Goal: Task Accomplishment & Management: Manage account settings

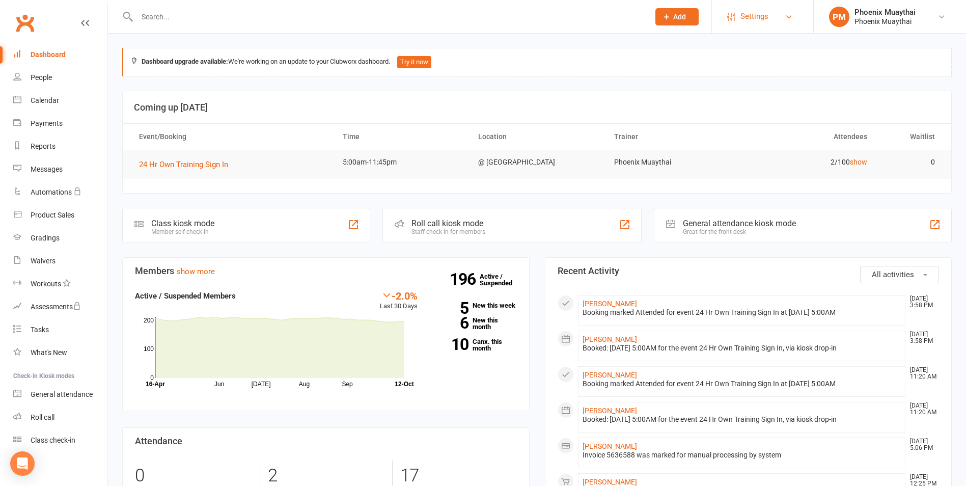
click at [743, 14] on span "Settings" at bounding box center [755, 16] width 28 height 23
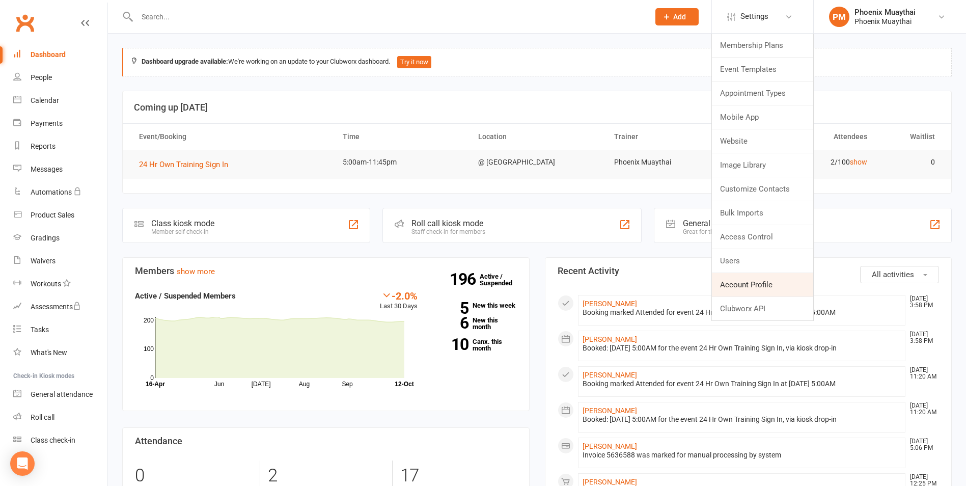
click at [744, 283] on link "Account Profile" at bounding box center [762, 284] width 101 height 23
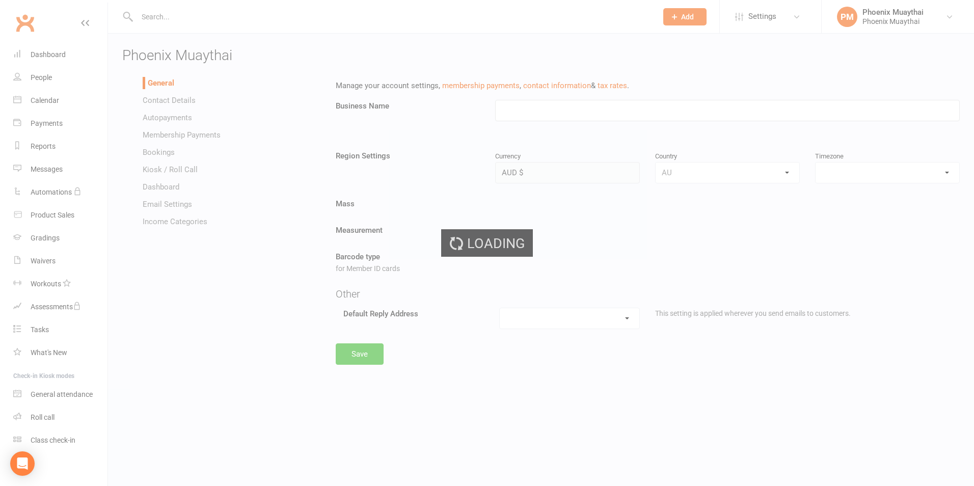
type input "Phoenix Muaythai"
select select "[GEOGRAPHIC_DATA]/[GEOGRAPHIC_DATA]"
select select "[EMAIL_ADDRESS][DOMAIN_NAME]"
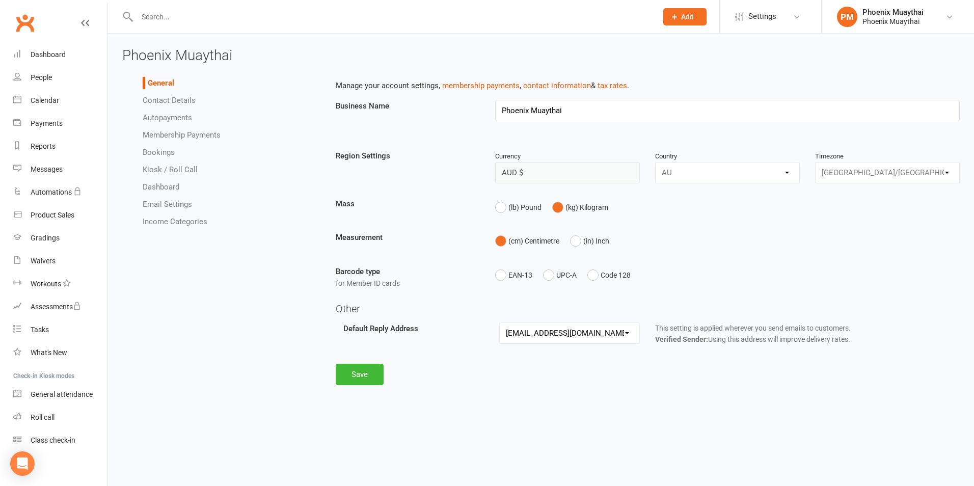
click at [182, 97] on link "Contact Details" at bounding box center [169, 100] width 53 height 9
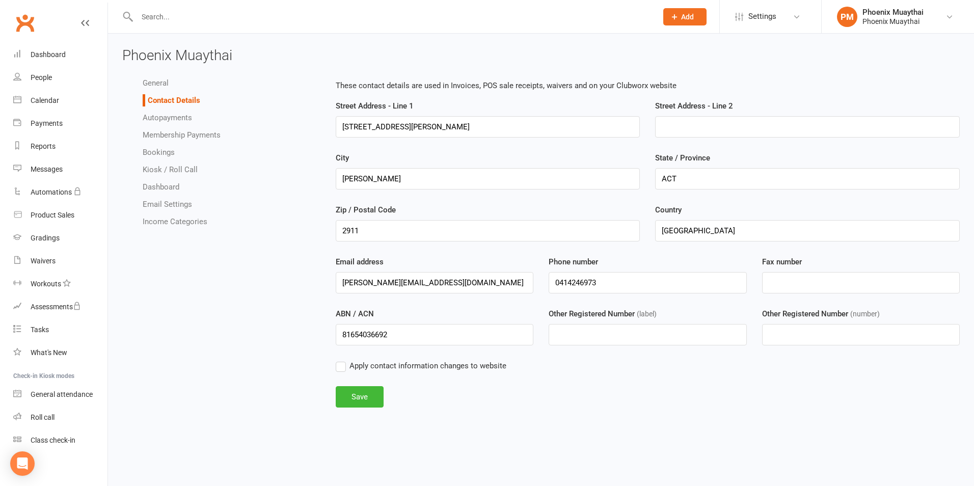
click at [172, 118] on link "Autopayments" at bounding box center [167, 117] width 49 height 9
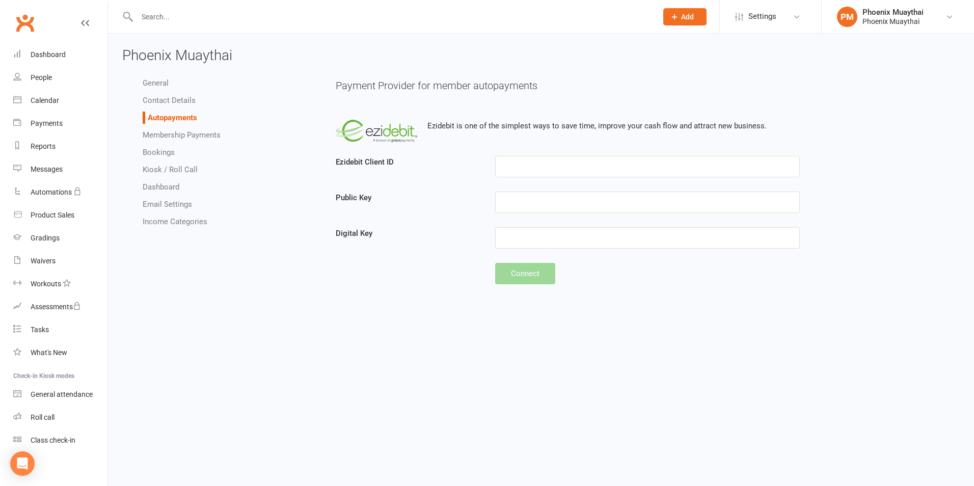
click at [160, 132] on link "Membership Payments" at bounding box center [182, 134] width 78 height 9
select select "expire_class_packs_on_booking_creation"
select select "allow_make_up_classes_for_expired_memberships_up_to_90d"
select select "autofail_policy_process_manually"
select select "reactivate_if_cancelled_yesterday_or_earlier"
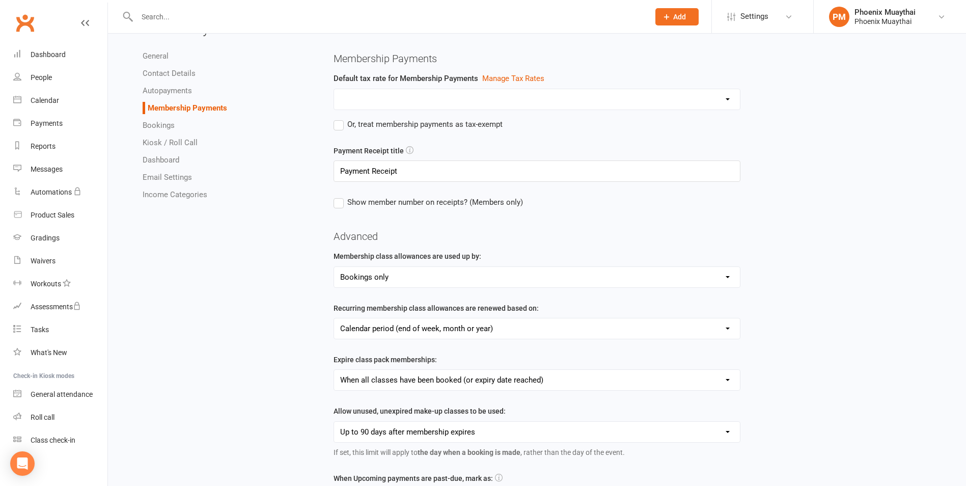
scroll to position [12, 0]
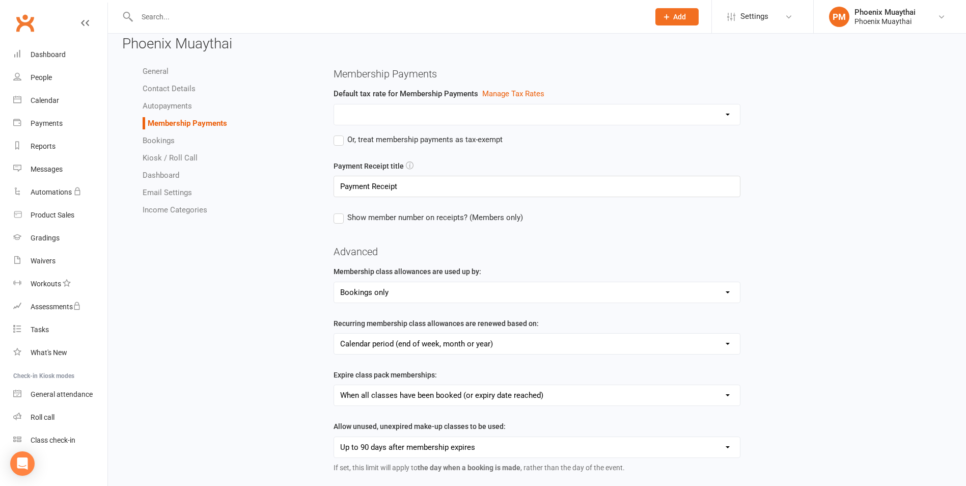
click at [158, 139] on link "Bookings" at bounding box center [159, 140] width 32 height 9
select select "send_booking_confirmation_email_to_none"
select select "send_booking_reminder_to_none"
select select "1"
select select "false"
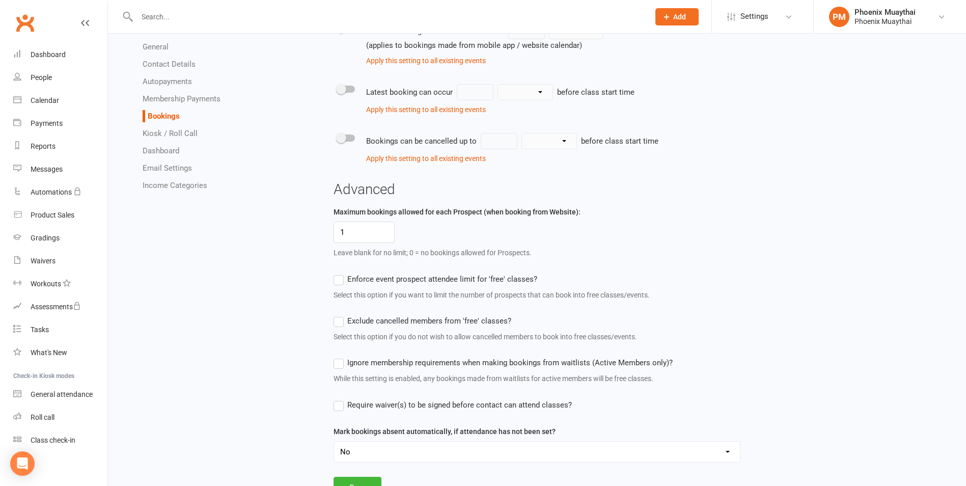
scroll to position [341, 0]
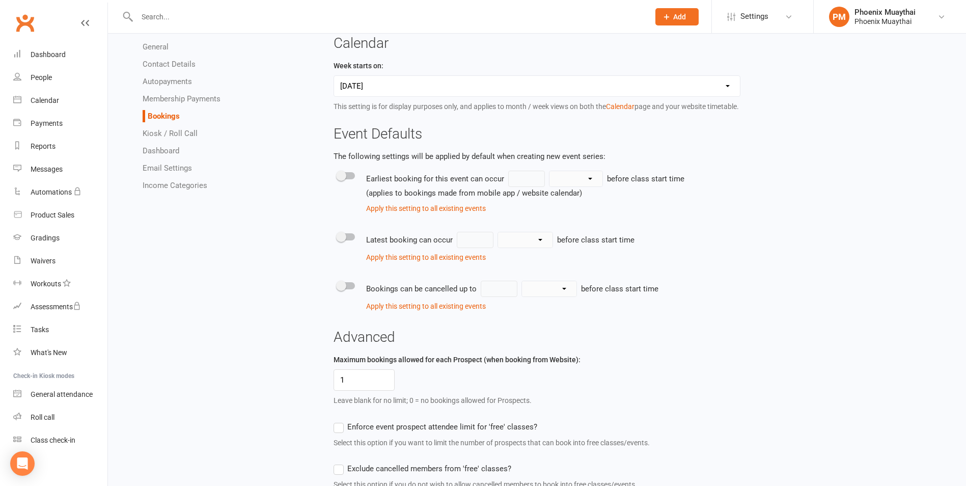
click at [165, 134] on link "Kiosk / Roll Call" at bounding box center [170, 133] width 55 height 9
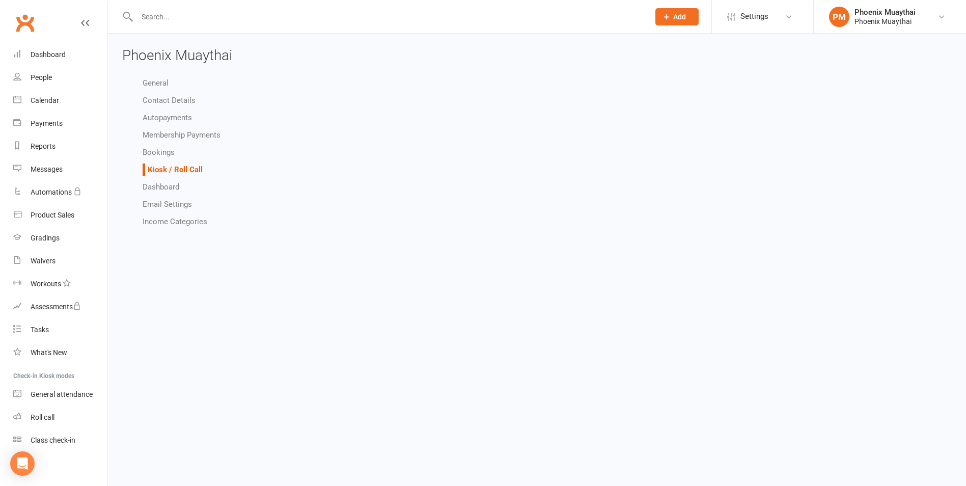
select select "kiosk_attendee_list_format_no_email"
select select "all_attendees_sort_order_checked_in_desc"
select select "checked_in_attendee_sort_order_checked_in_desc"
select select "pending_attendee_sort_order_first_name_asc"
select select "class_kiosk_search_active_members_only"
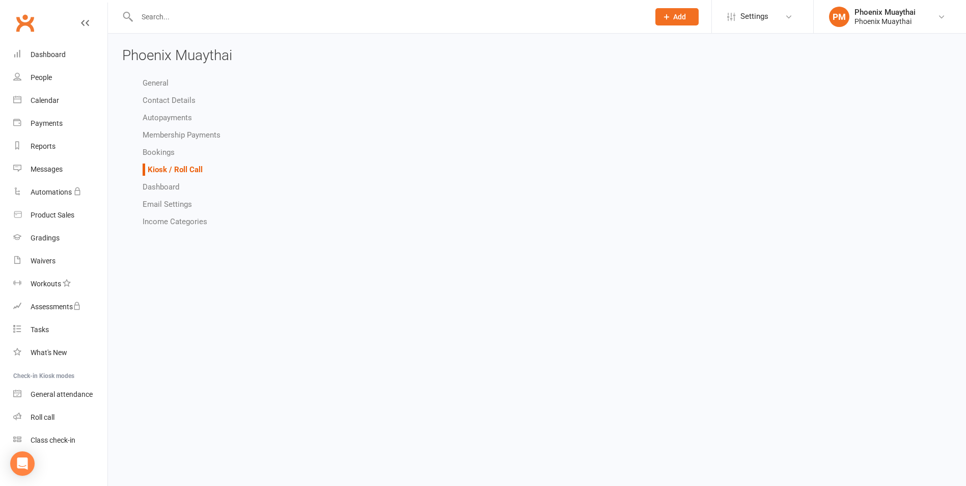
select select "general_kiosk_search_active_members_only"
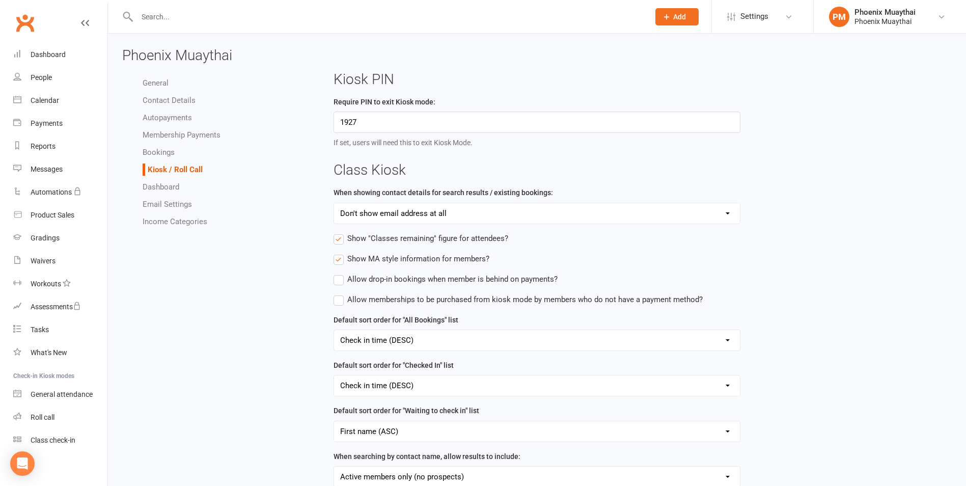
click at [159, 185] on link "Dashboard" at bounding box center [161, 186] width 37 height 9
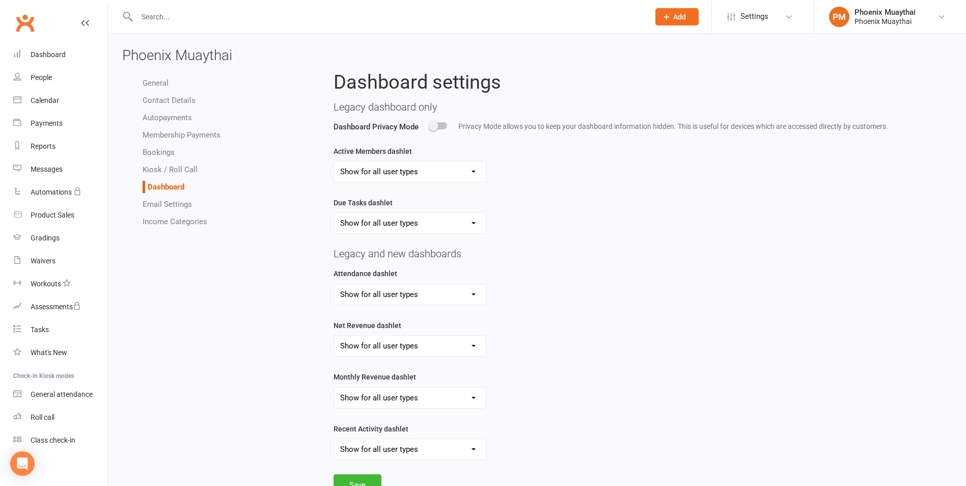
click at [155, 201] on link "Email Settings" at bounding box center [167, 204] width 49 height 9
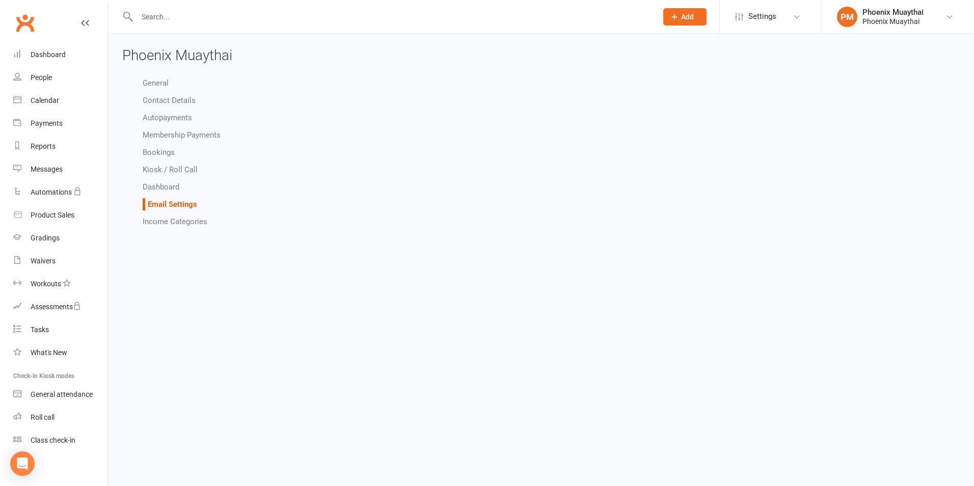
select select "do_not_send"
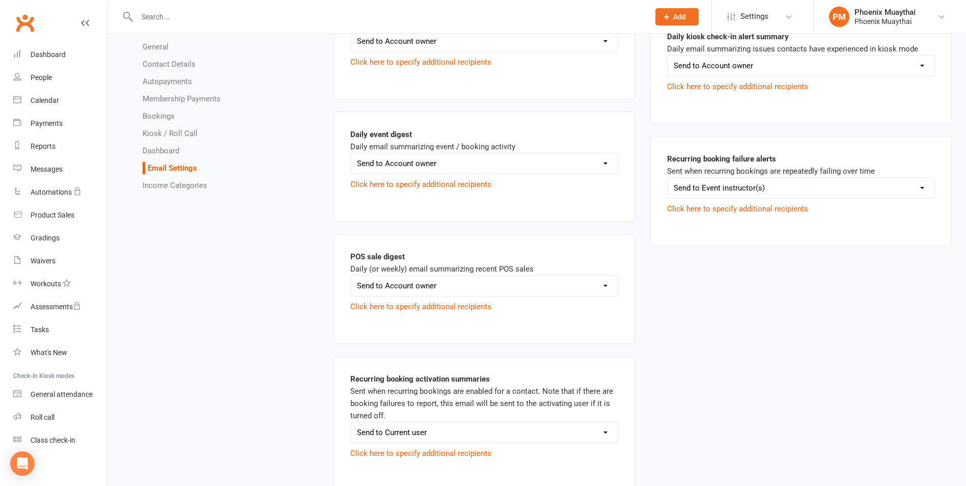
scroll to position [1315, 0]
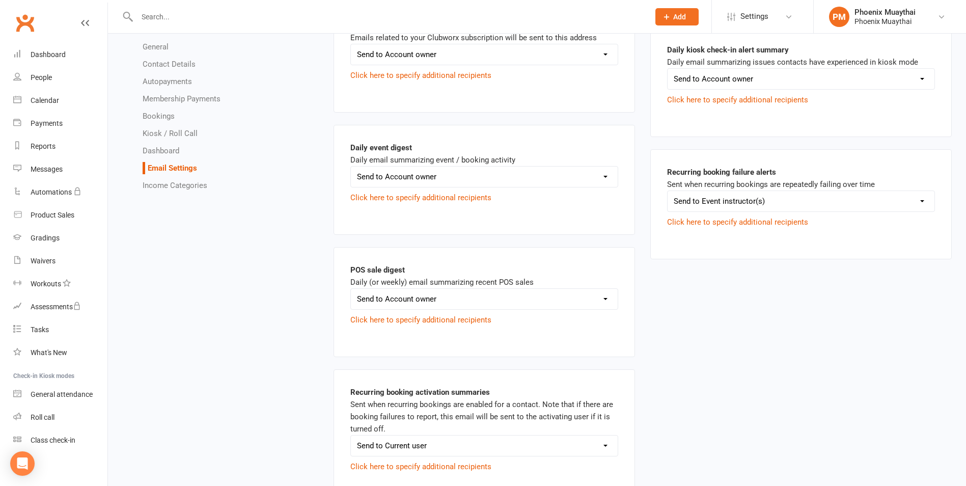
click at [174, 185] on link "Income Categories" at bounding box center [175, 185] width 65 height 9
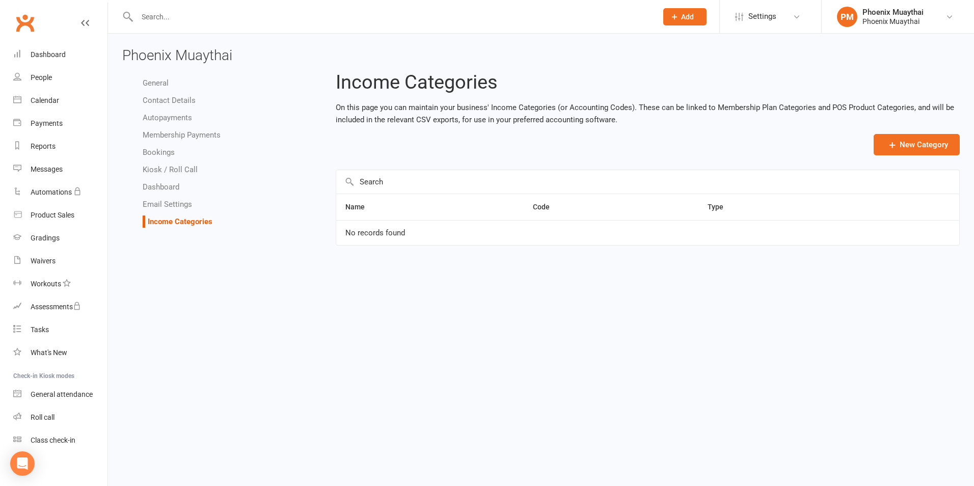
click at [156, 82] on link "General" at bounding box center [156, 82] width 26 height 9
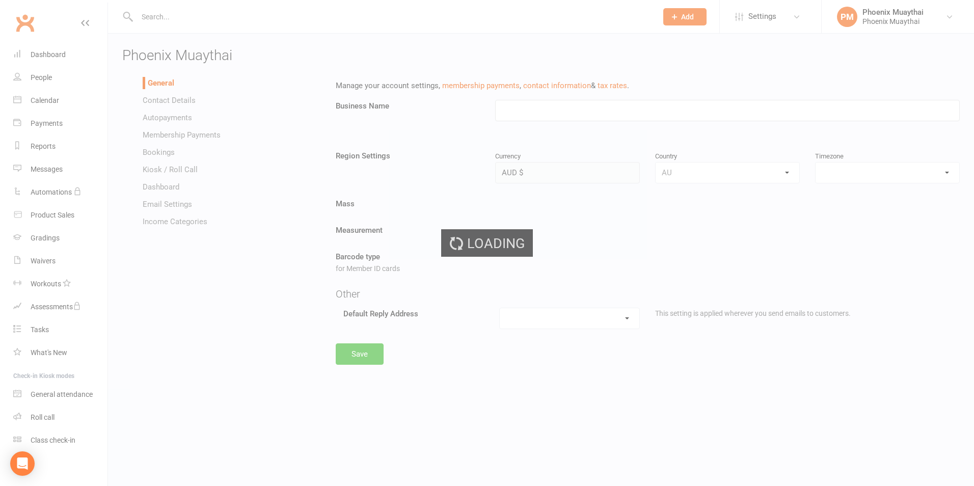
type input "Phoenix Muaythai"
select select "[GEOGRAPHIC_DATA]/[GEOGRAPHIC_DATA]"
select select "[EMAIL_ADDRESS][DOMAIN_NAME]"
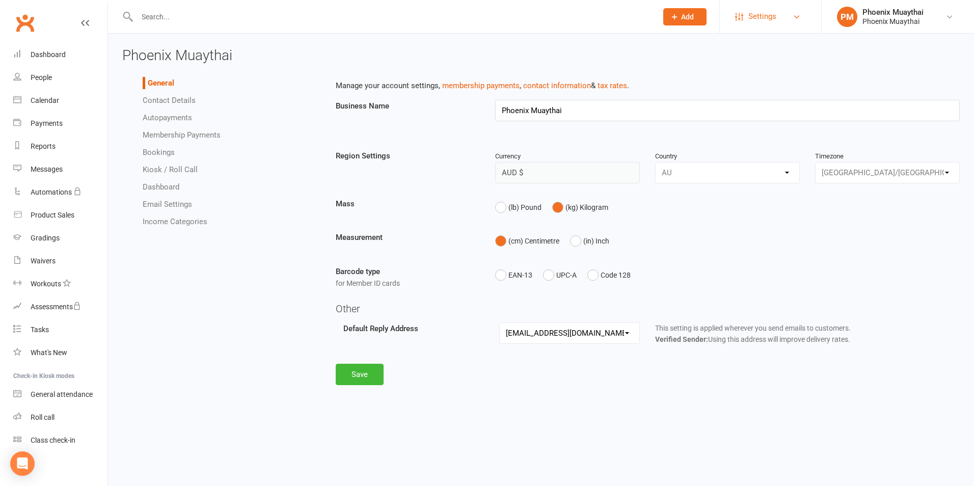
click at [801, 15] on link "Settings" at bounding box center [770, 16] width 71 height 23
click at [883, 278] on div "EAN-13 UPC-A Code 128" at bounding box center [727, 274] width 465 height 19
click at [761, 13] on span "Settings" at bounding box center [762, 16] width 28 height 23
click at [618, 57] on h3 "Phoenix Muaythai" at bounding box center [540, 56] width 837 height 16
click at [875, 15] on div "Phoenix Muaythai" at bounding box center [892, 12] width 61 height 9
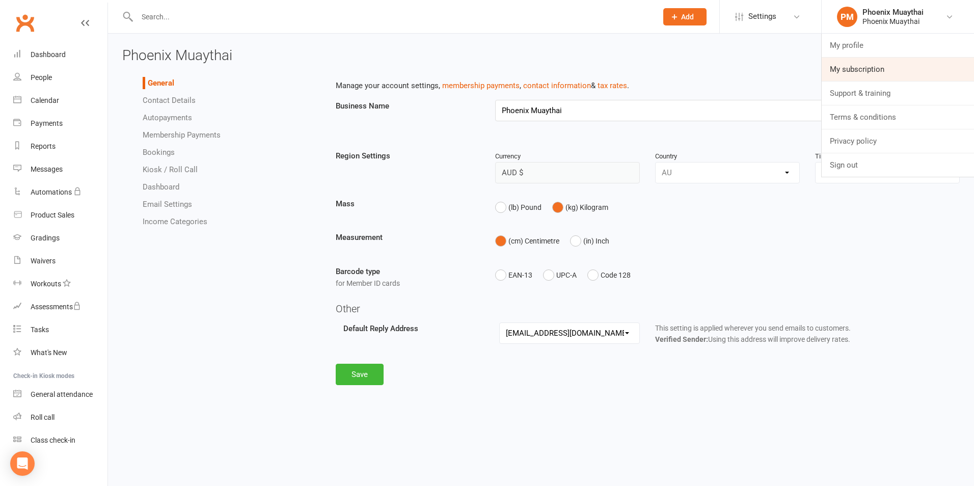
click at [852, 63] on link "My subscription" at bounding box center [898, 69] width 152 height 23
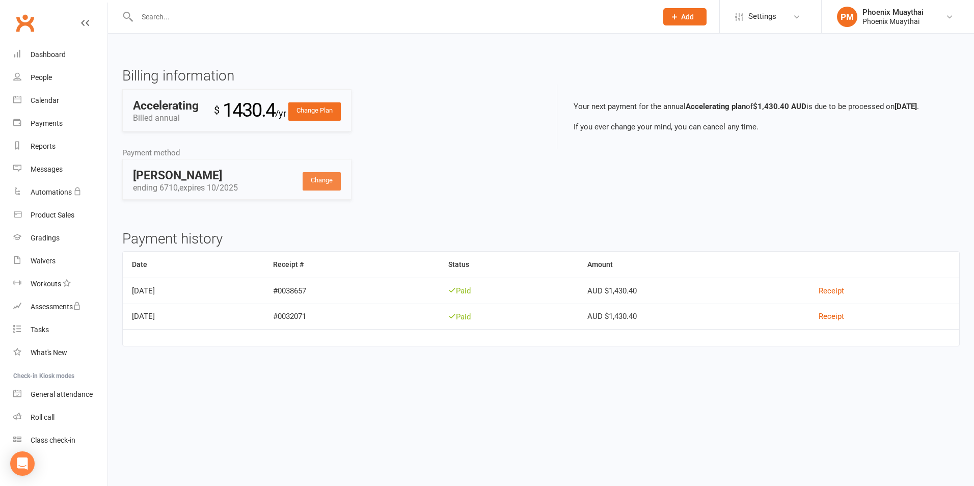
click at [325, 191] on link "Change" at bounding box center [322, 181] width 38 height 18
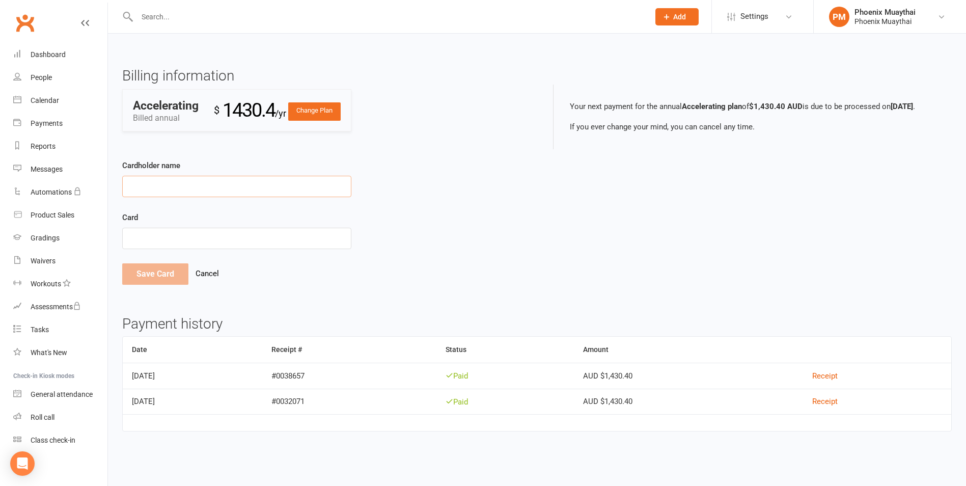
click at [214, 197] on input "Cardholder name" at bounding box center [236, 186] width 229 height 21
type input "Tracy Yeomans"
drag, startPoint x: 162, startPoint y: 298, endPoint x: 178, endPoint y: 294, distance: 16.6
click at [162, 285] on button "Save Card" at bounding box center [155, 273] width 66 height 21
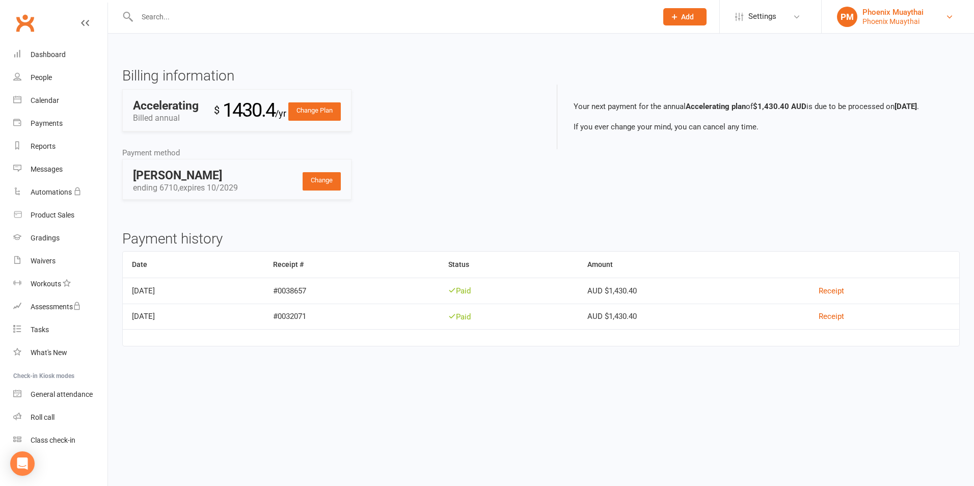
drag, startPoint x: 904, startPoint y: 20, endPoint x: 902, endPoint y: 26, distance: 7.1
click at [904, 20] on div "Phoenix Muaythai" at bounding box center [892, 21] width 61 height 9
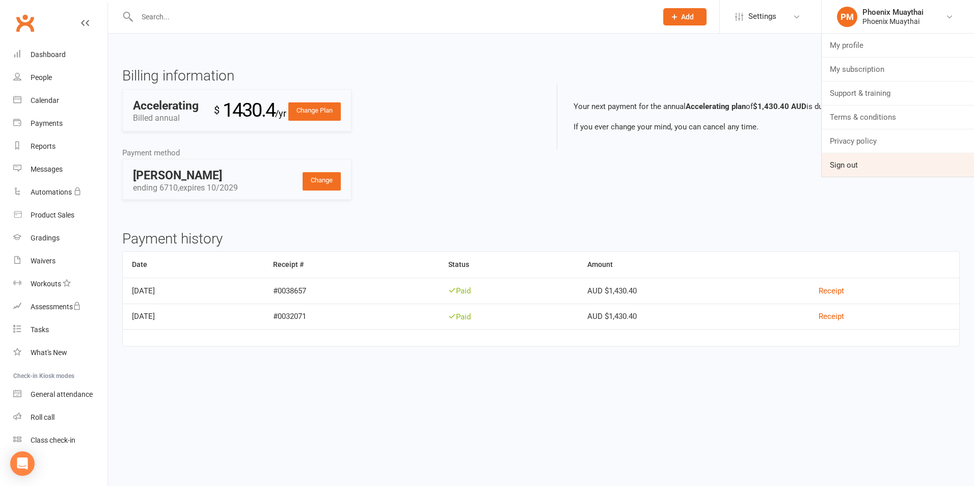
click at [837, 169] on link "Sign out" at bounding box center [898, 164] width 152 height 23
